Goal: Information Seeking & Learning: Learn about a topic

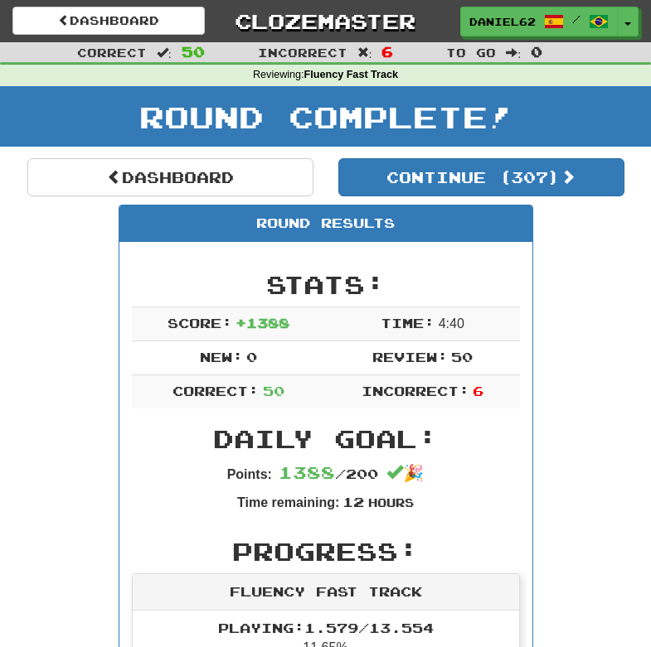
click at [376, 11] on link "Clozemaster" at bounding box center [326, 21] width 192 height 29
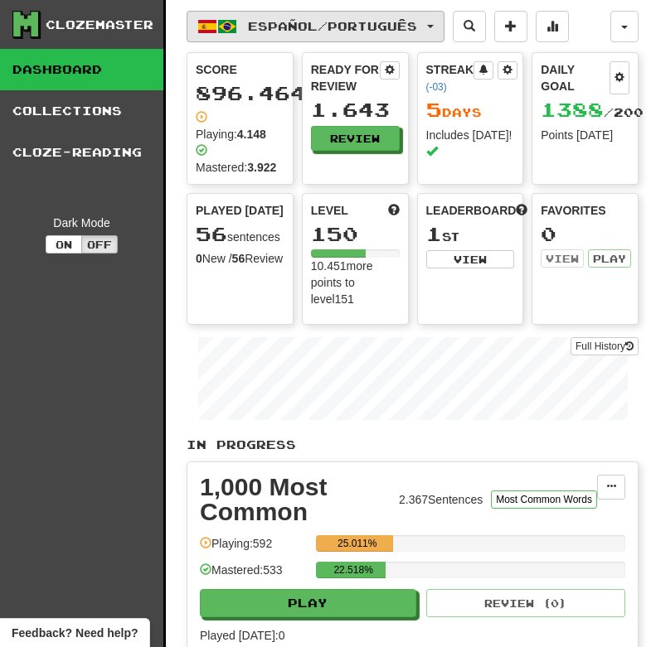
click at [254, 23] on span "Español / Português" at bounding box center [332, 26] width 169 height 14
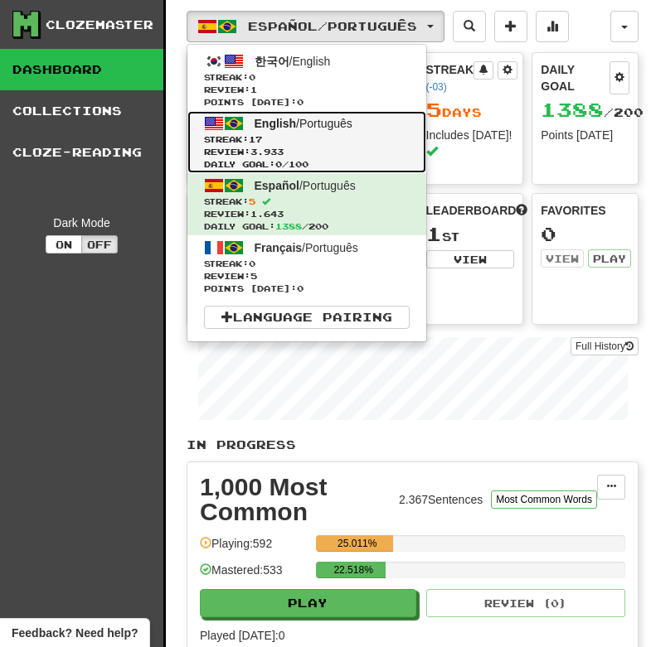
click at [281, 134] on span "Streak: 17" at bounding box center [307, 139] width 206 height 12
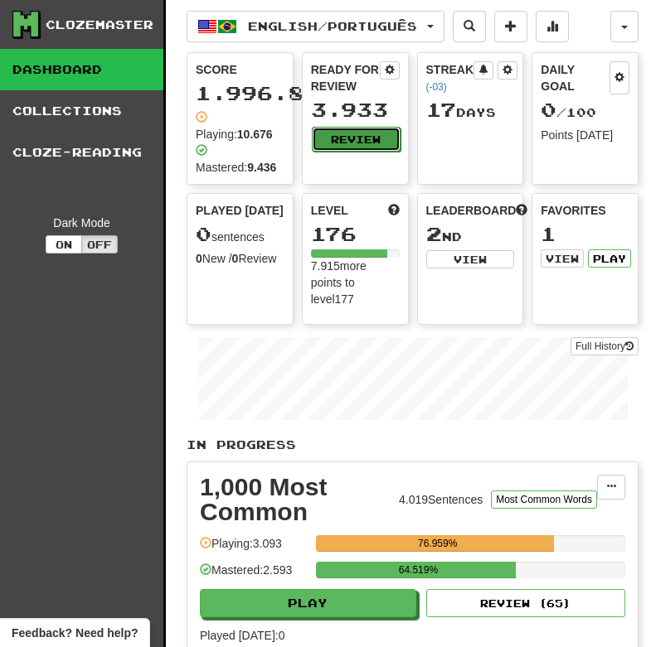
click at [330, 132] on button "Review" at bounding box center [356, 139] width 89 height 25
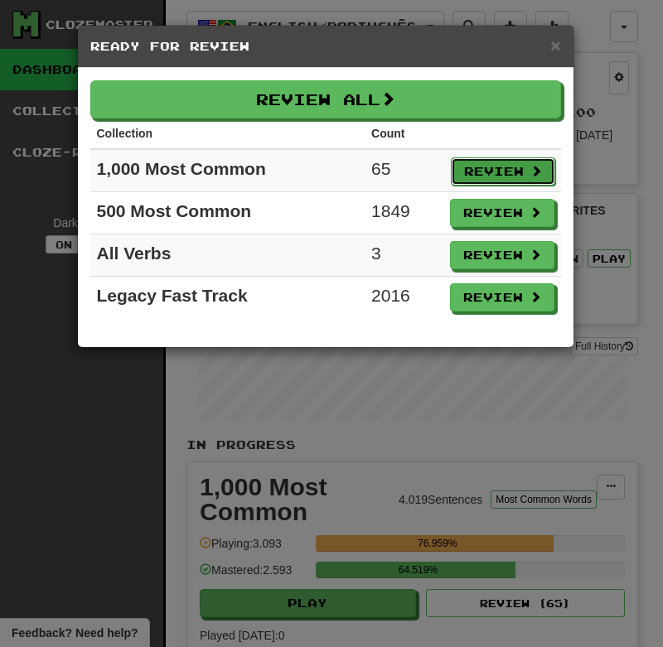
click at [482, 170] on button "Review" at bounding box center [503, 172] width 104 height 28
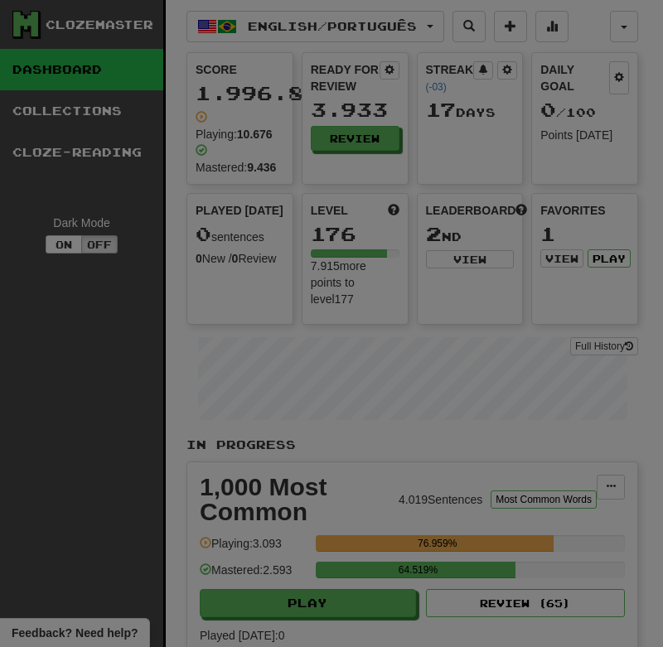
select select "**"
